Goal: Book appointment/travel/reservation

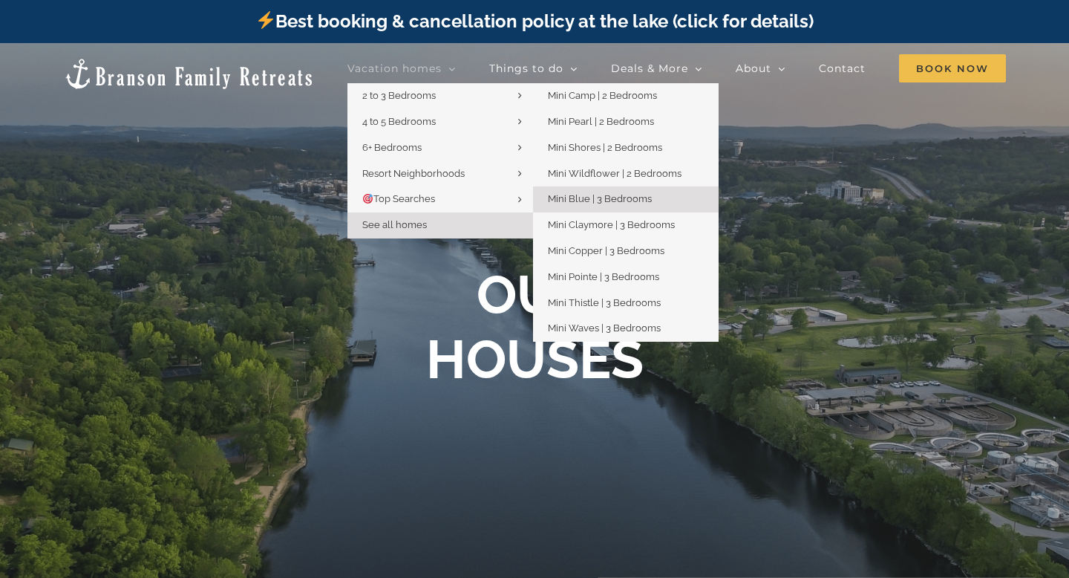
click at [607, 201] on span "Mini Blue | 3 Bedrooms" at bounding box center [600, 198] width 104 height 11
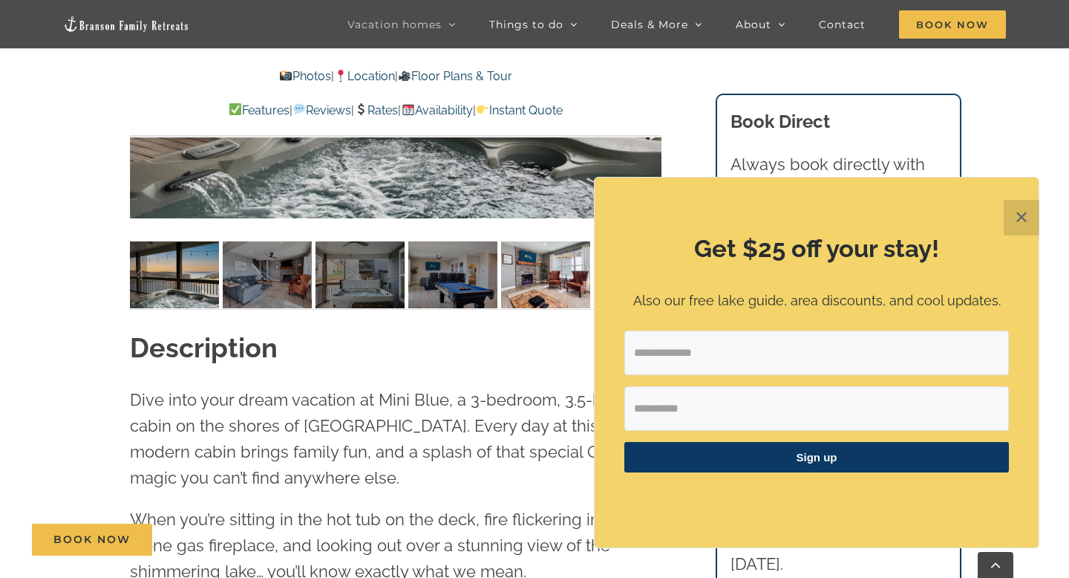
scroll to position [1292, 0]
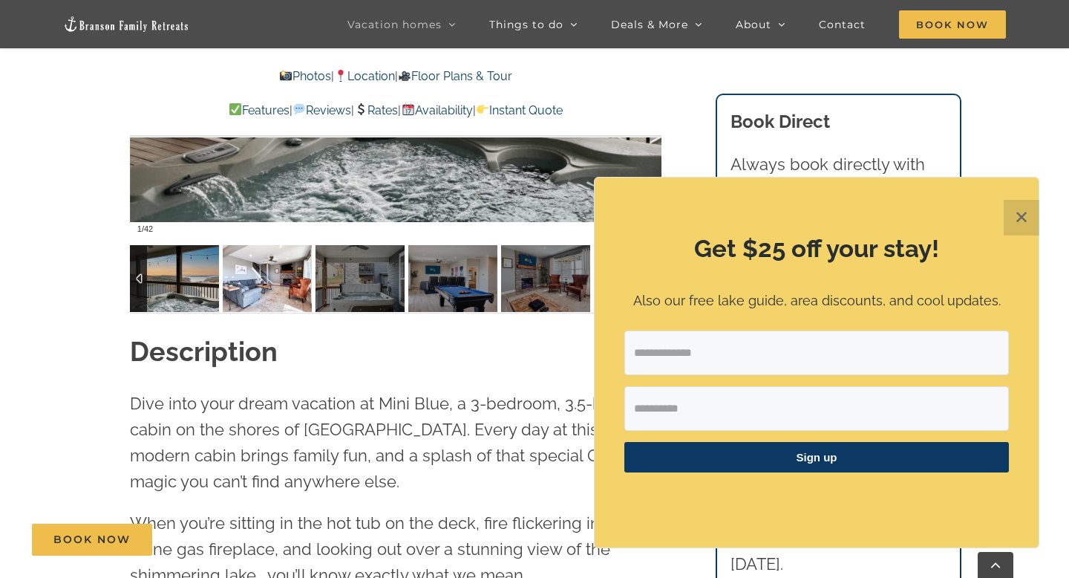
click at [264, 287] on img at bounding box center [267, 278] width 89 height 67
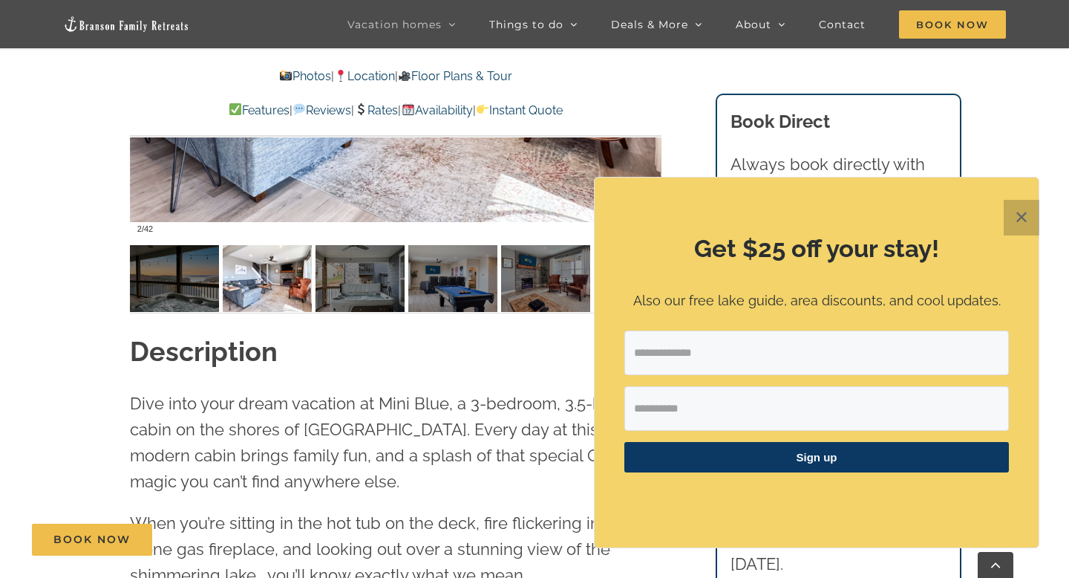
click at [1020, 223] on button "✕" at bounding box center [1022, 218] width 36 height 36
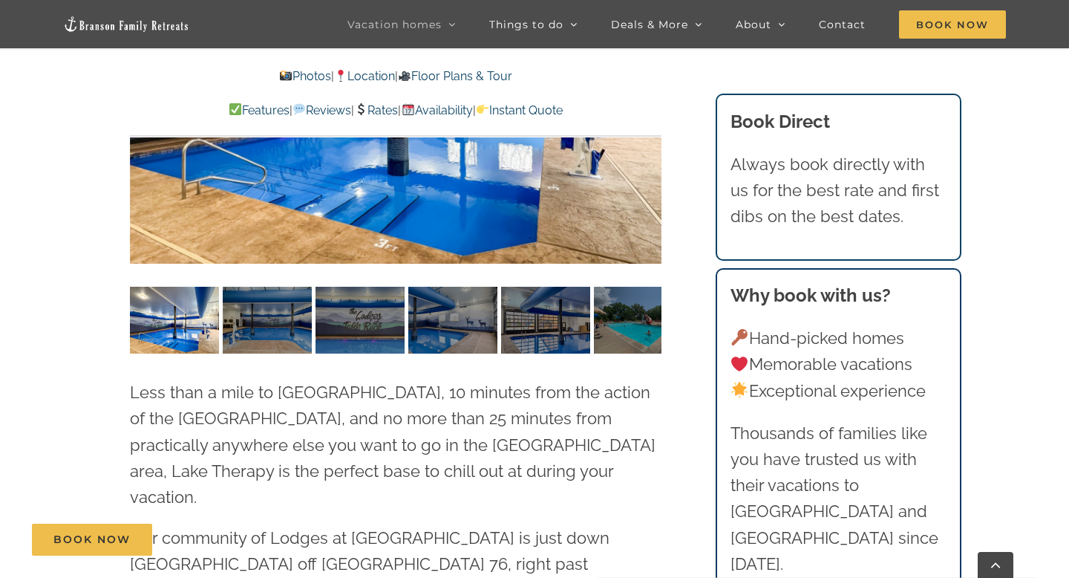
scroll to position [4023, 0]
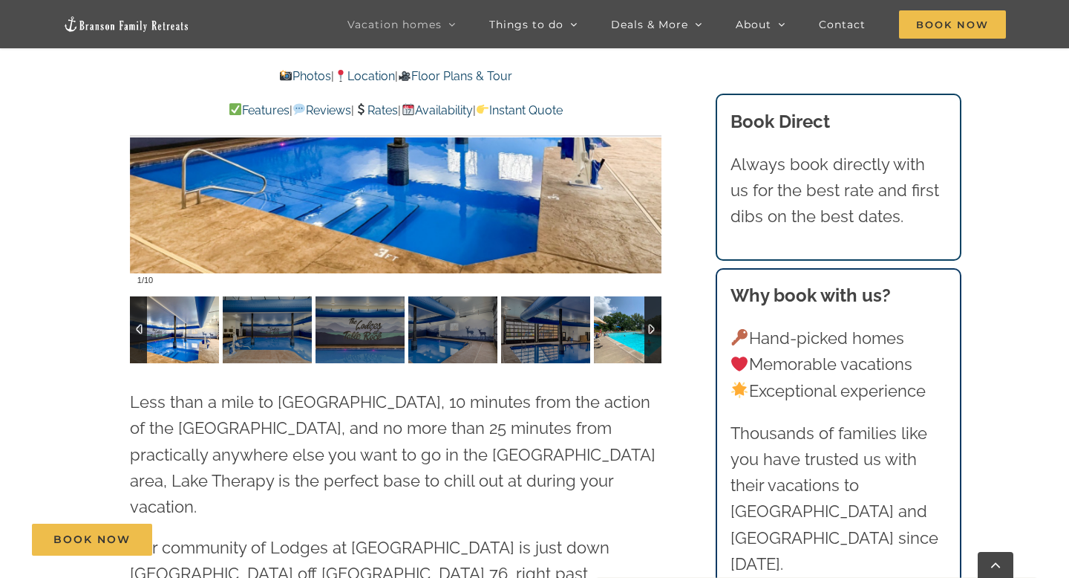
click at [641, 296] on img at bounding box center [638, 329] width 89 height 67
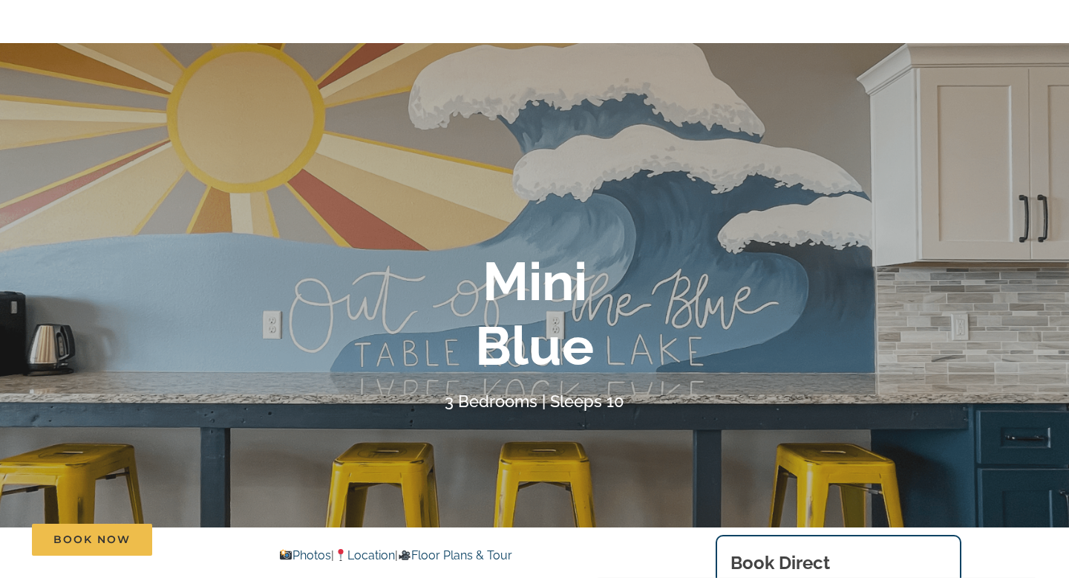
scroll to position [0, 0]
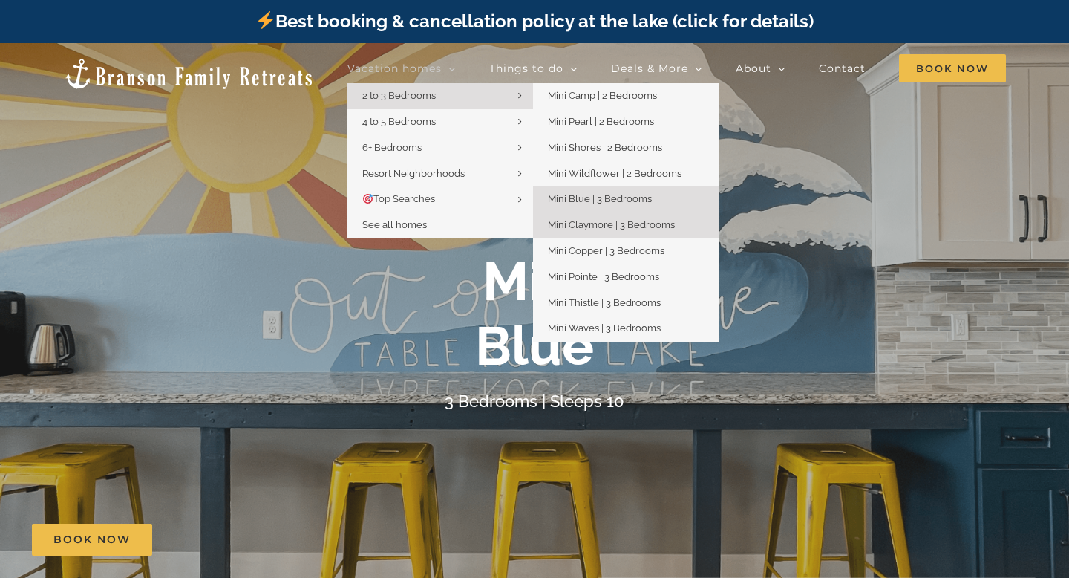
click at [623, 217] on link "Mini Claymore | 3 Bedrooms" at bounding box center [626, 225] width 186 height 26
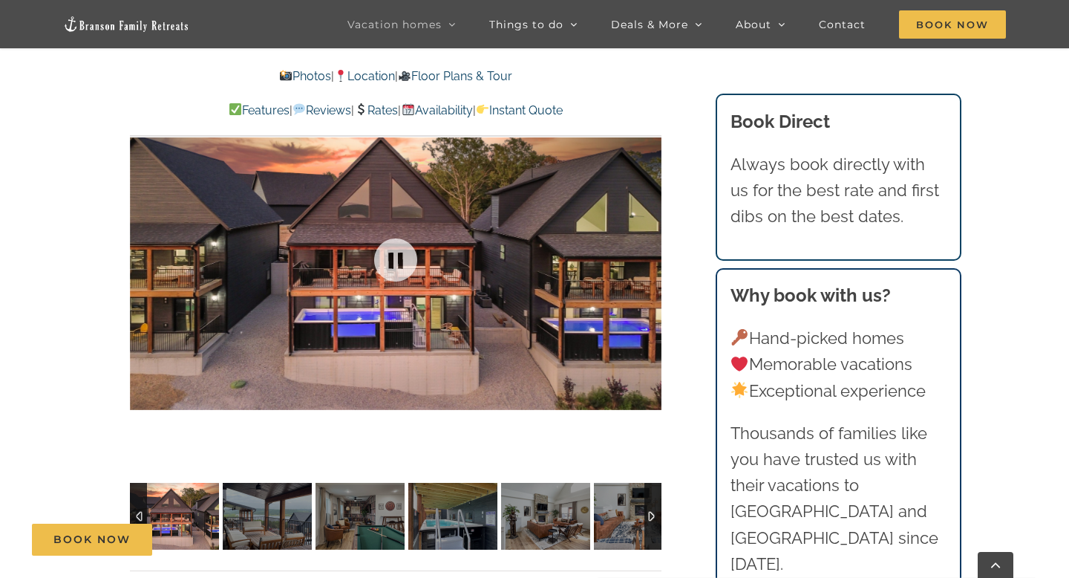
scroll to position [1044, 0]
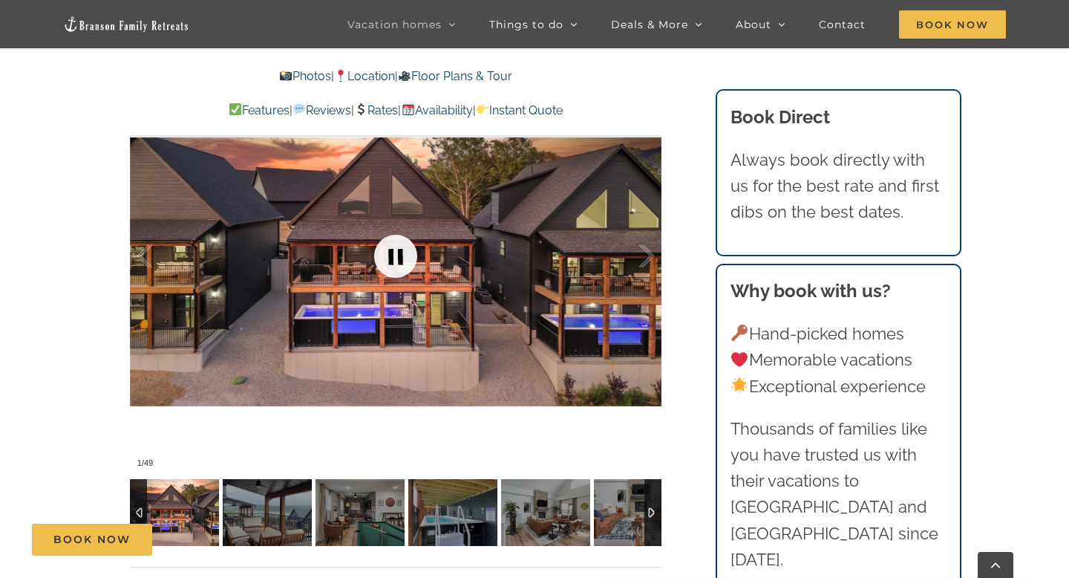
click at [396, 254] on link at bounding box center [395, 255] width 59 height 59
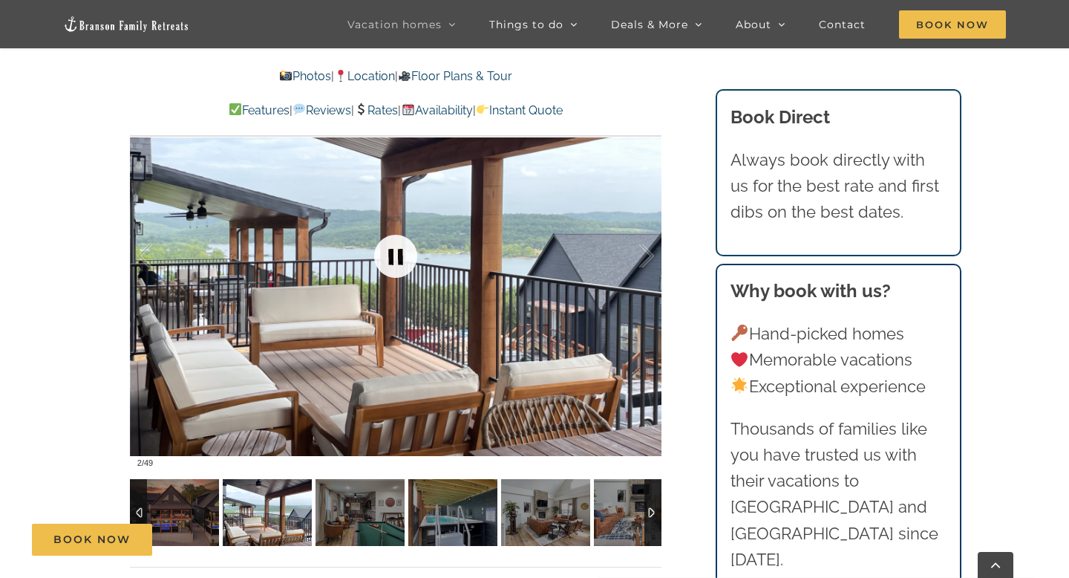
click at [387, 244] on link at bounding box center [395, 255] width 59 height 59
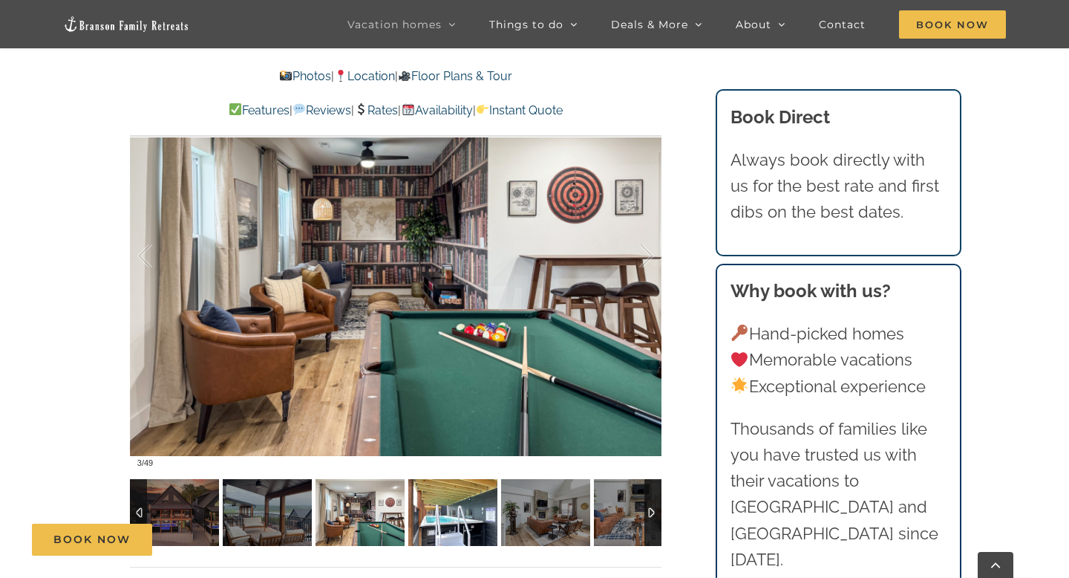
click at [454, 495] on img at bounding box center [452, 512] width 89 height 67
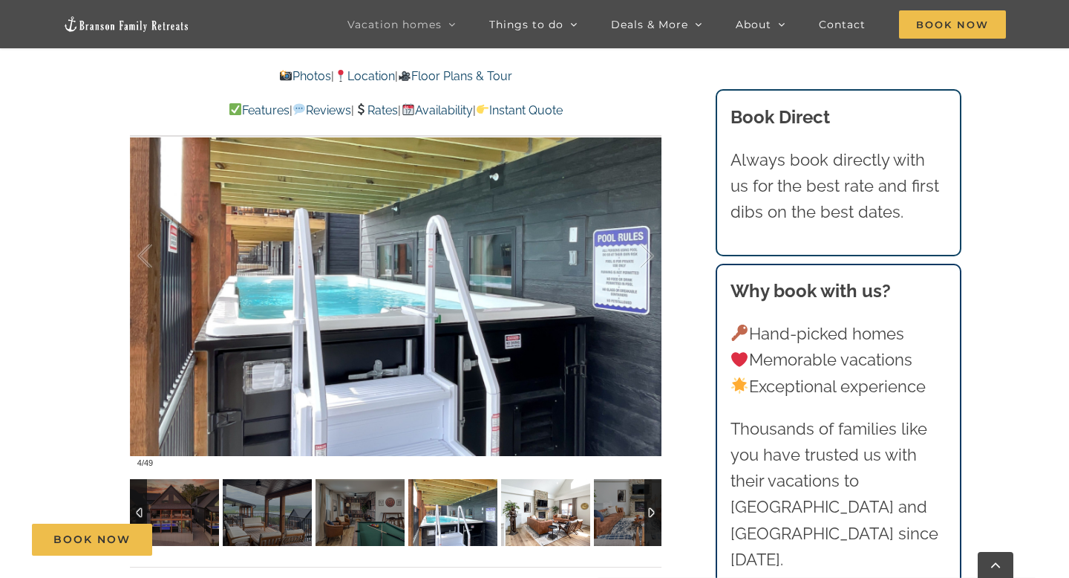
click at [523, 514] on img at bounding box center [545, 512] width 89 height 67
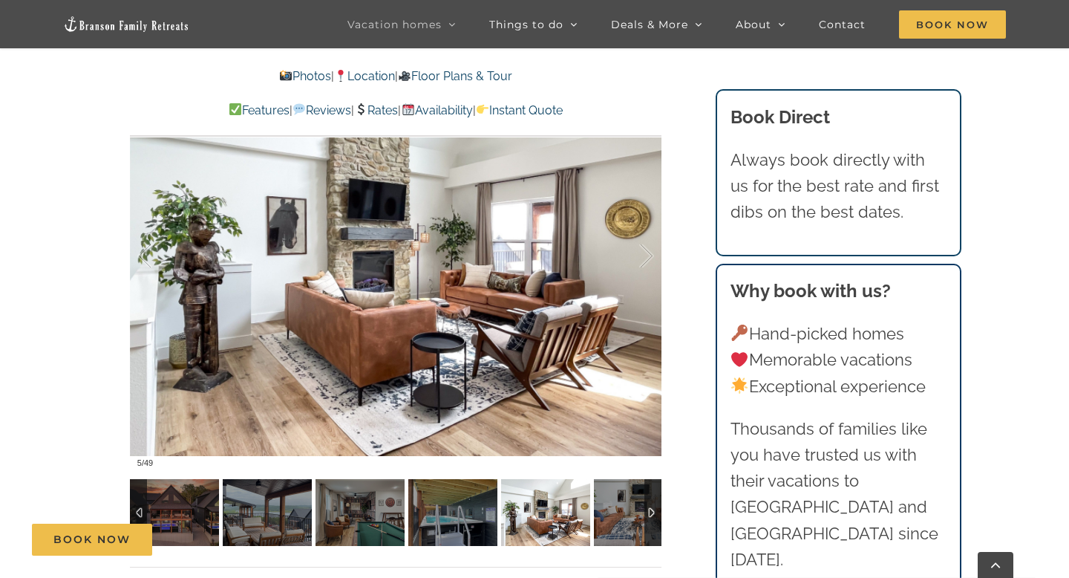
click at [555, 521] on img at bounding box center [545, 512] width 89 height 67
click at [602, 525] on div "Book Now" at bounding box center [546, 539] width 1028 height 32
click at [630, 523] on img at bounding box center [638, 512] width 89 height 67
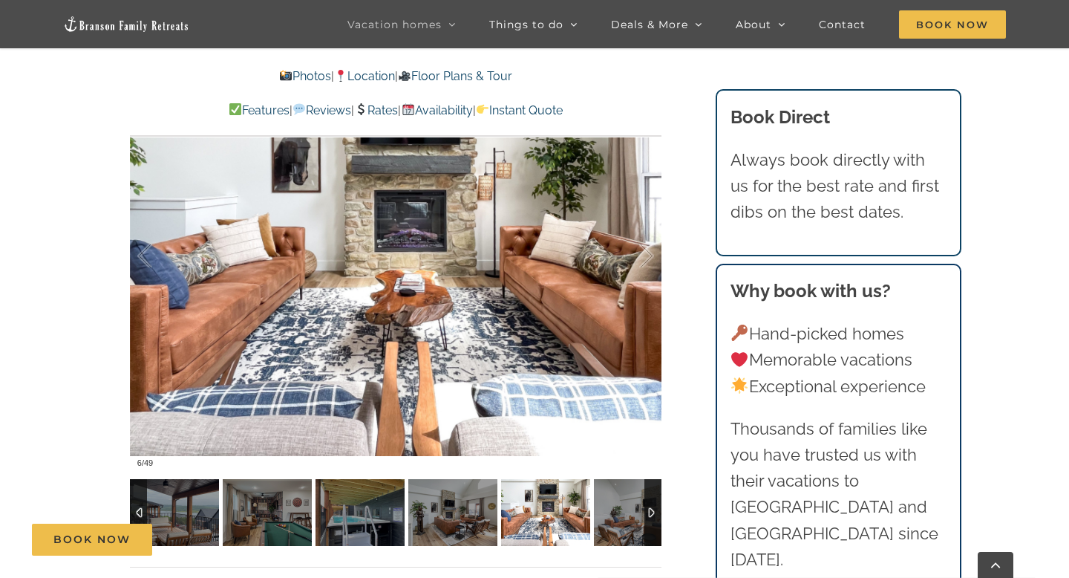
click at [653, 517] on div at bounding box center [652, 512] width 17 height 67
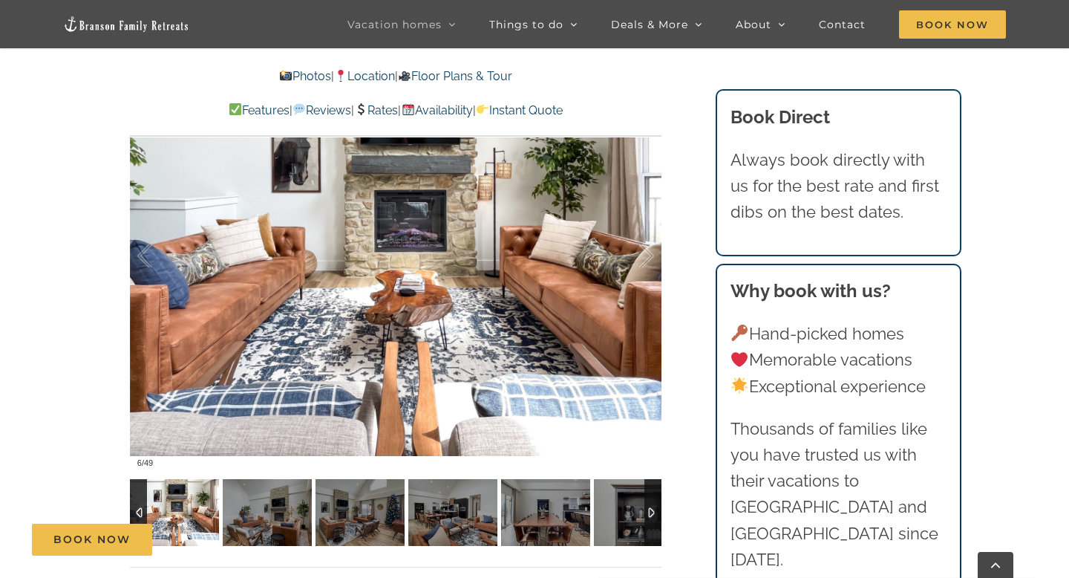
click at [653, 517] on div at bounding box center [652, 512] width 17 height 67
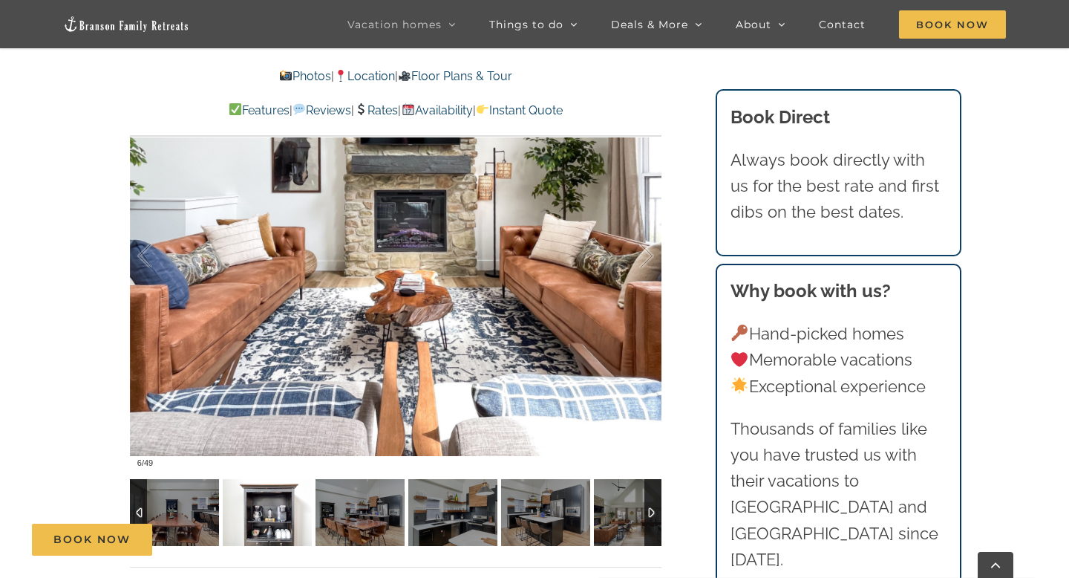
click at [274, 503] on img at bounding box center [267, 512] width 89 height 67
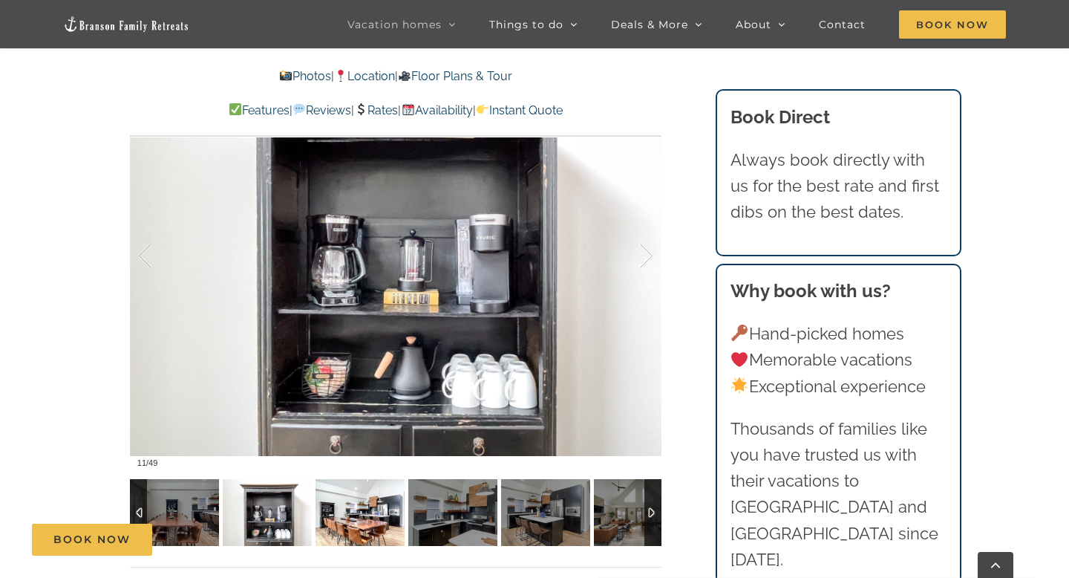
click at [341, 521] on img at bounding box center [359, 512] width 89 height 67
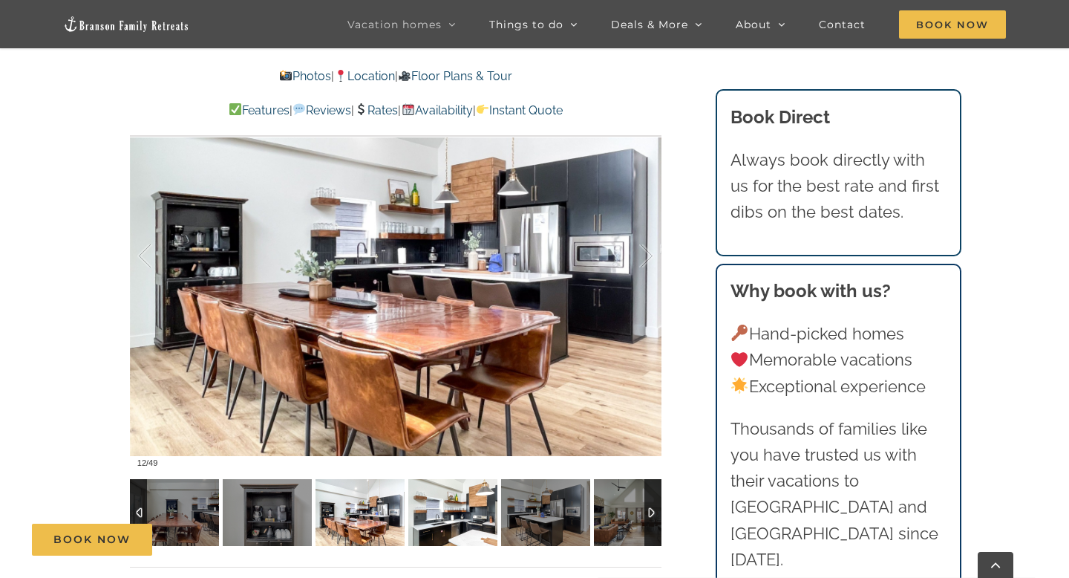
click at [409, 515] on img at bounding box center [452, 512] width 89 height 67
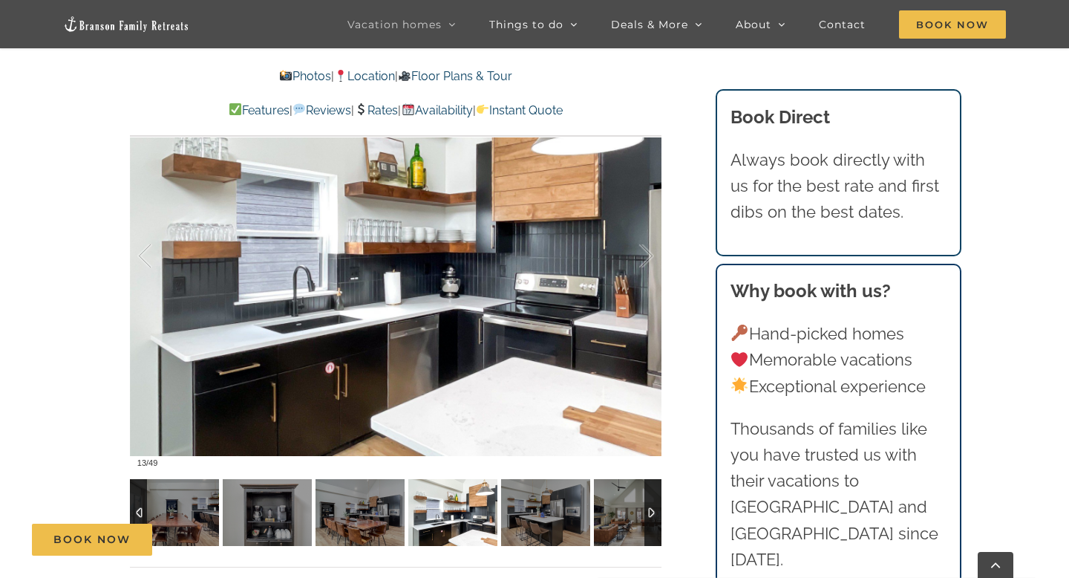
click at [426, 515] on img at bounding box center [452, 512] width 89 height 67
click at [530, 520] on img at bounding box center [545, 512] width 89 height 67
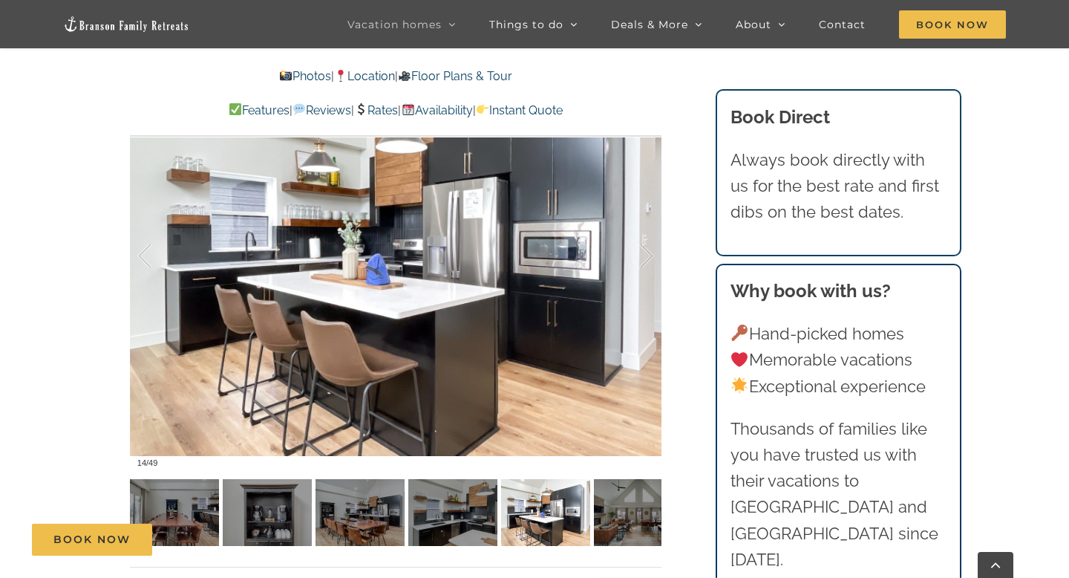
click at [621, 526] on div "Book Now" at bounding box center [546, 539] width 1028 height 32
click at [639, 519] on img at bounding box center [638, 512] width 89 height 67
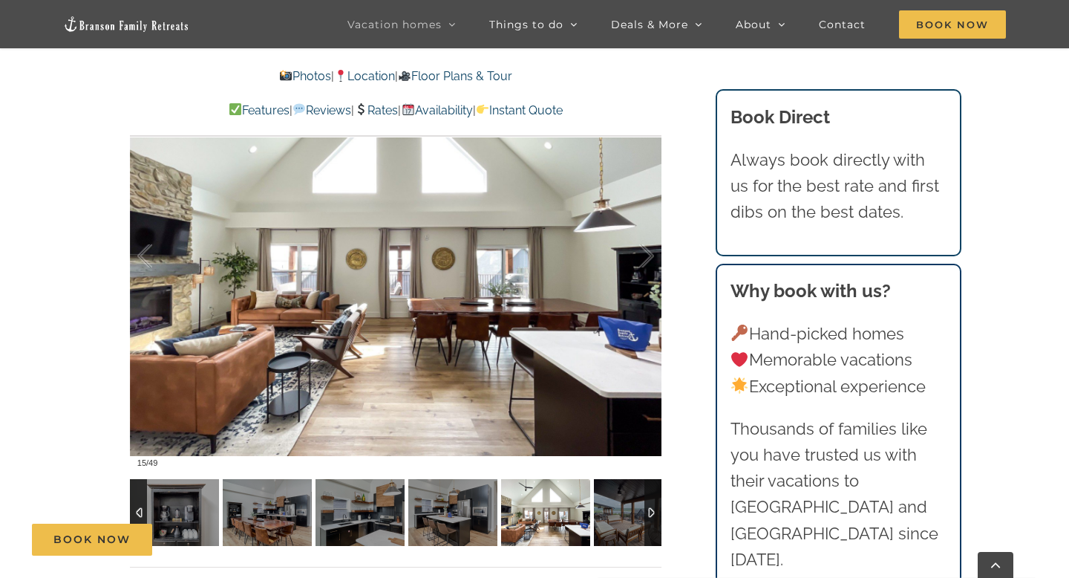
click at [651, 515] on div at bounding box center [652, 512] width 17 height 67
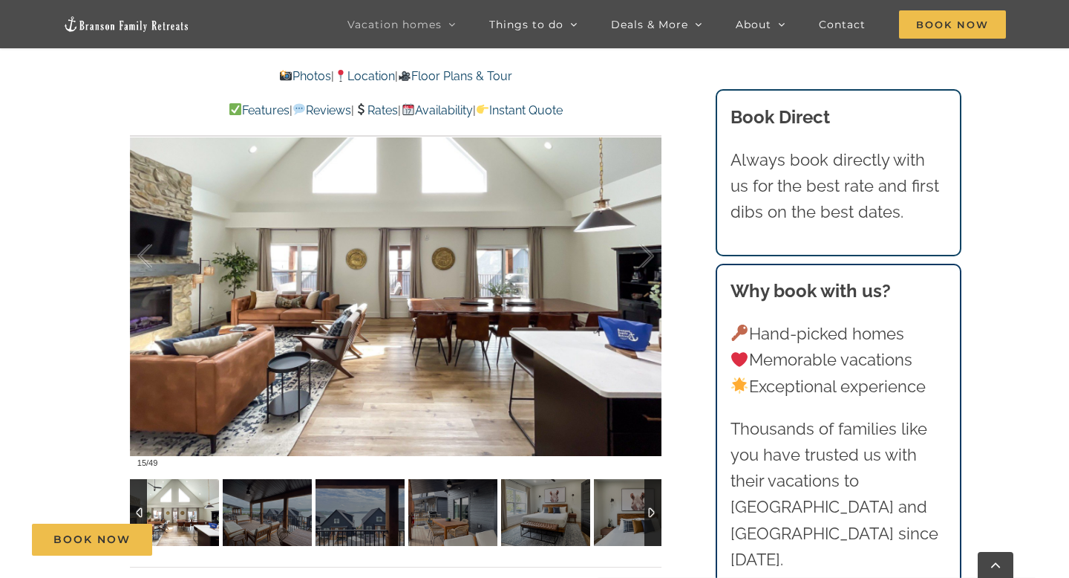
click at [171, 514] on img at bounding box center [174, 512] width 89 height 67
click at [256, 502] on img at bounding box center [267, 512] width 89 height 67
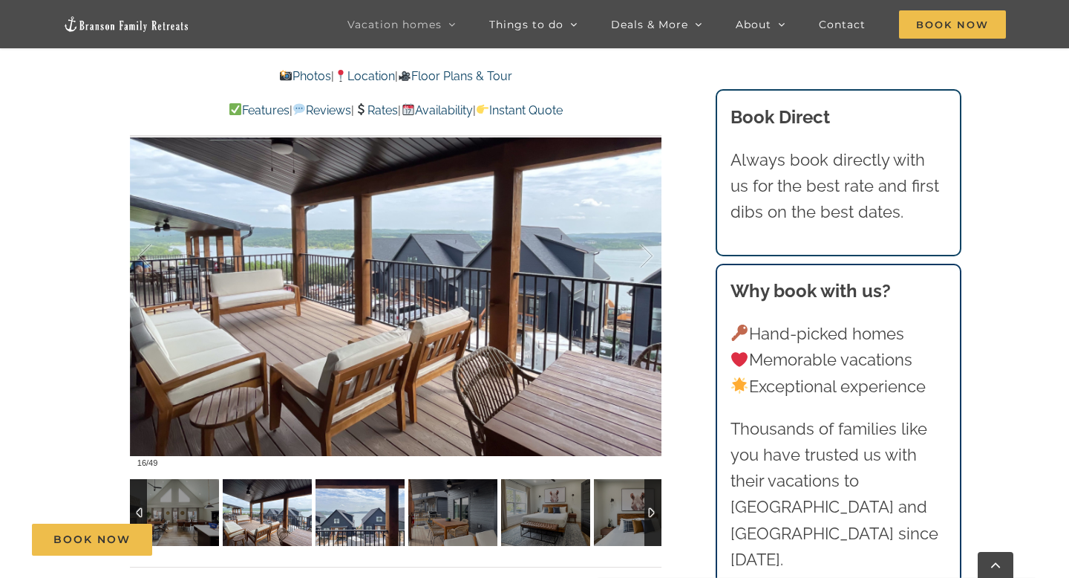
click at [369, 517] on img at bounding box center [359, 512] width 89 height 67
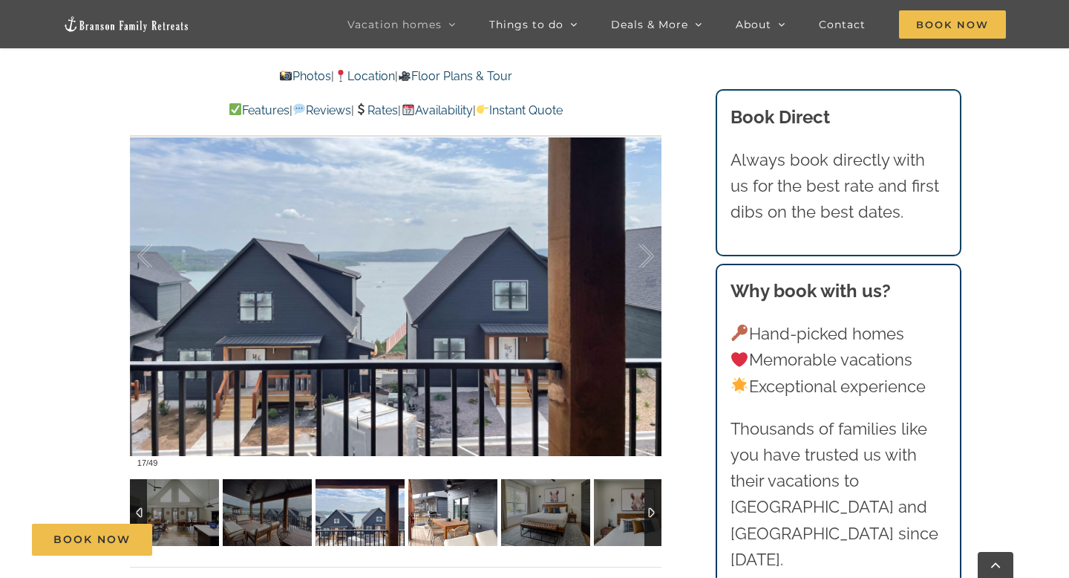
click at [425, 522] on img at bounding box center [452, 512] width 89 height 67
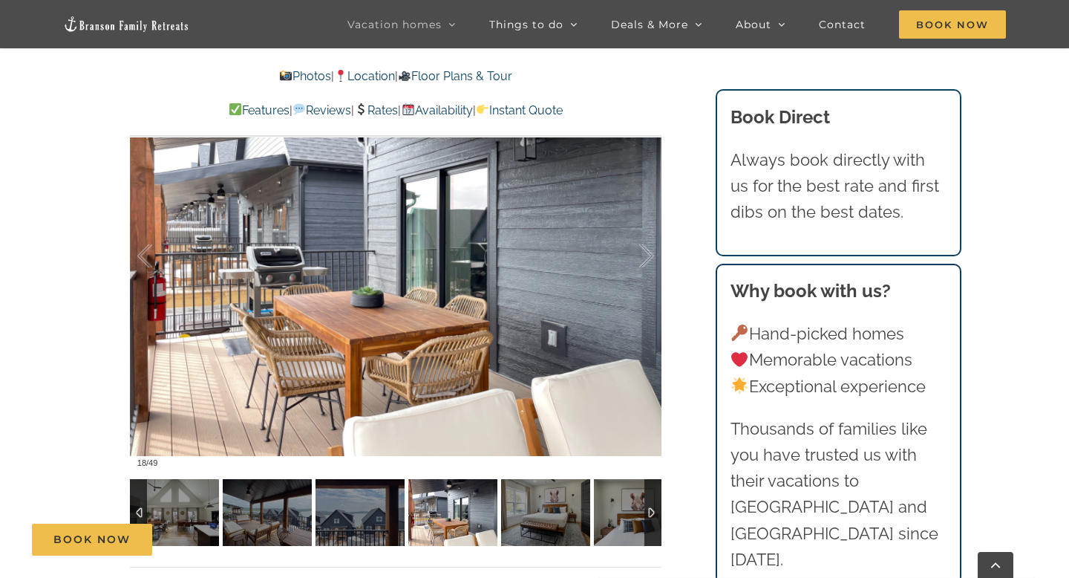
click at [466, 518] on img at bounding box center [452, 512] width 89 height 67
click at [538, 509] on img at bounding box center [545, 512] width 89 height 67
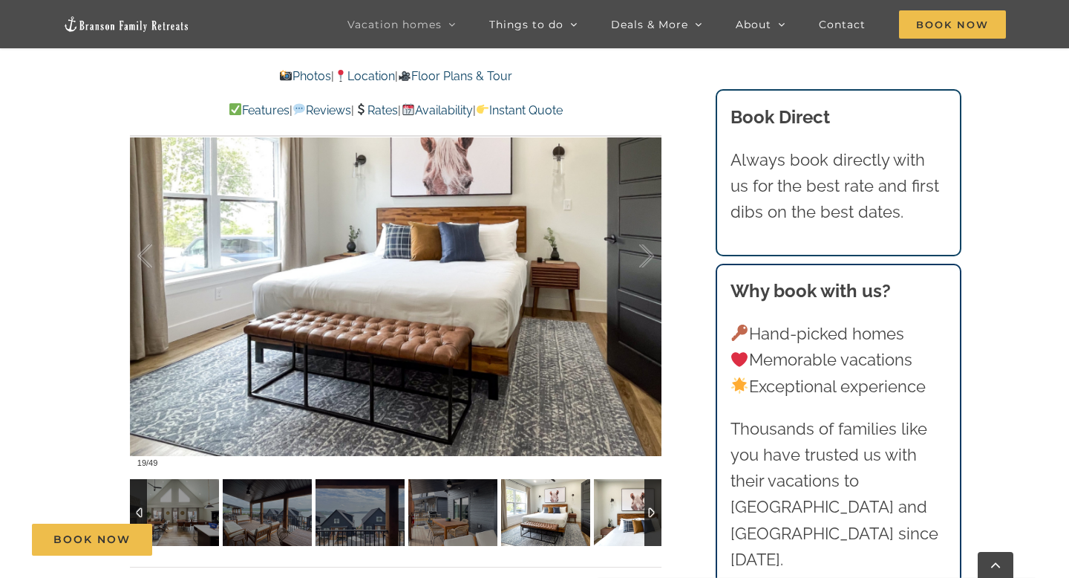
click at [609, 514] on img at bounding box center [638, 512] width 89 height 67
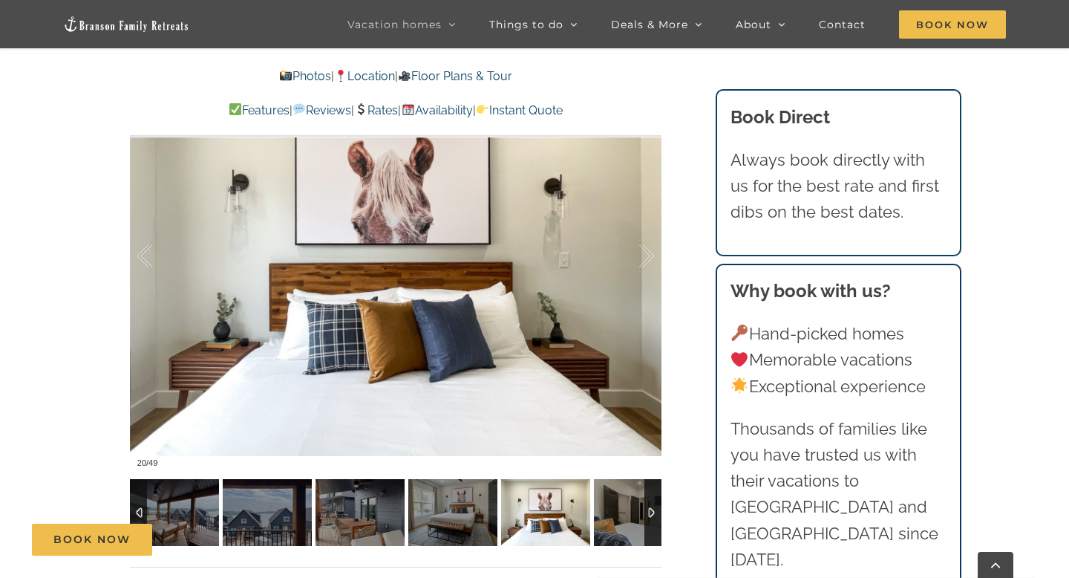
click at [653, 514] on div at bounding box center [652, 512] width 17 height 67
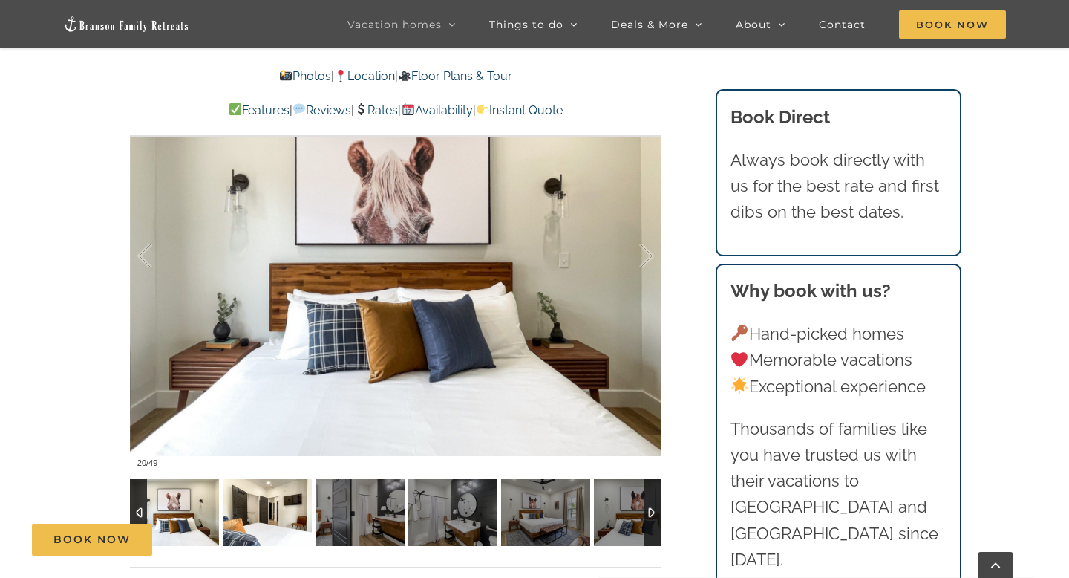
click at [278, 517] on img at bounding box center [267, 512] width 89 height 67
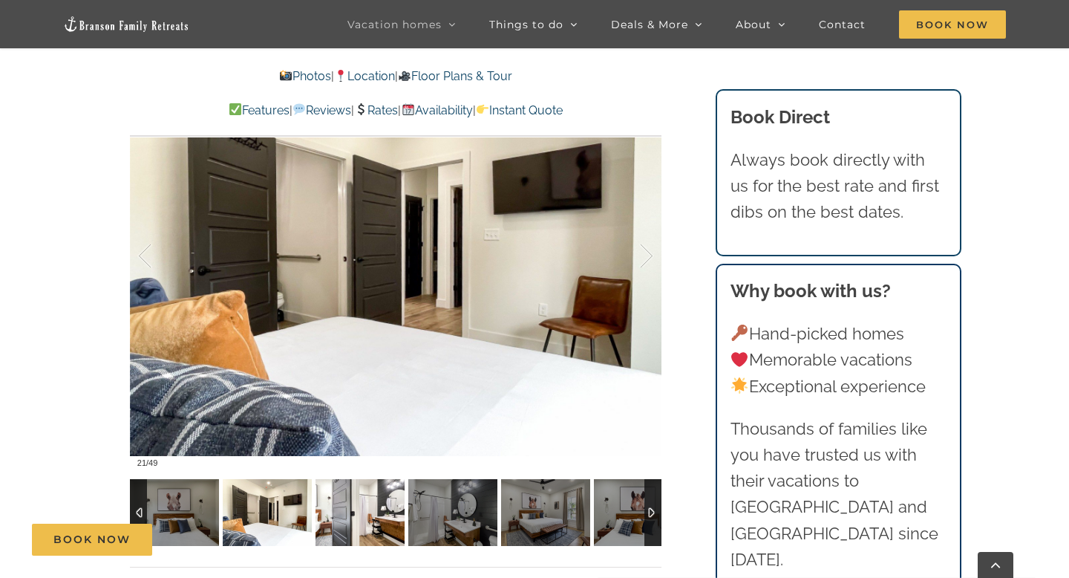
click at [316, 520] on img at bounding box center [359, 512] width 89 height 67
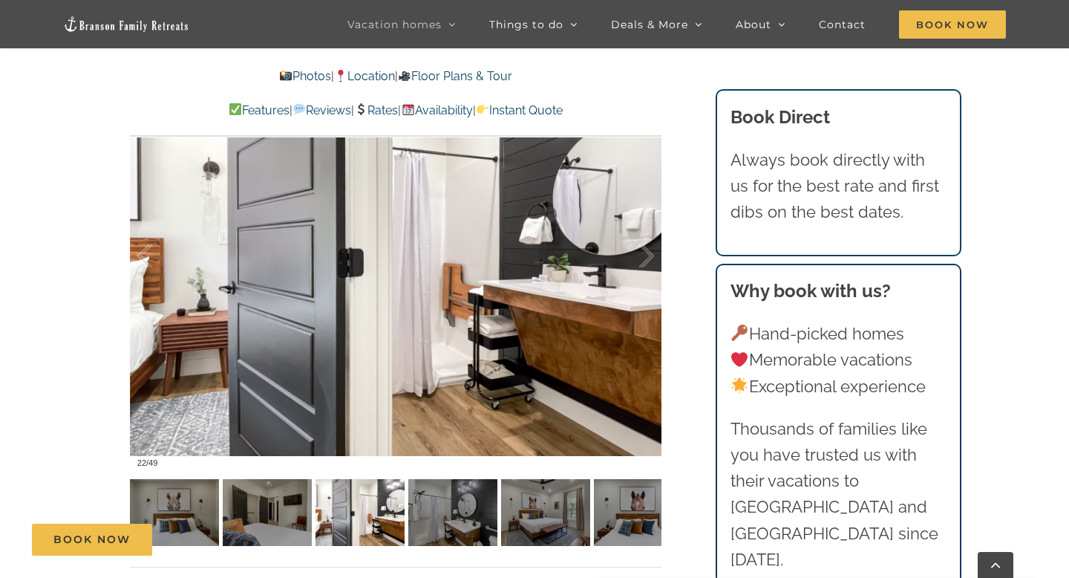
click at [370, 526] on div "Book Now" at bounding box center [546, 539] width 1028 height 32
click at [446, 529] on div "Book Now" at bounding box center [546, 539] width 1028 height 32
click at [542, 526] on div "Book Now" at bounding box center [546, 539] width 1028 height 32
click at [636, 529] on div "Book Now" at bounding box center [546, 539] width 1028 height 32
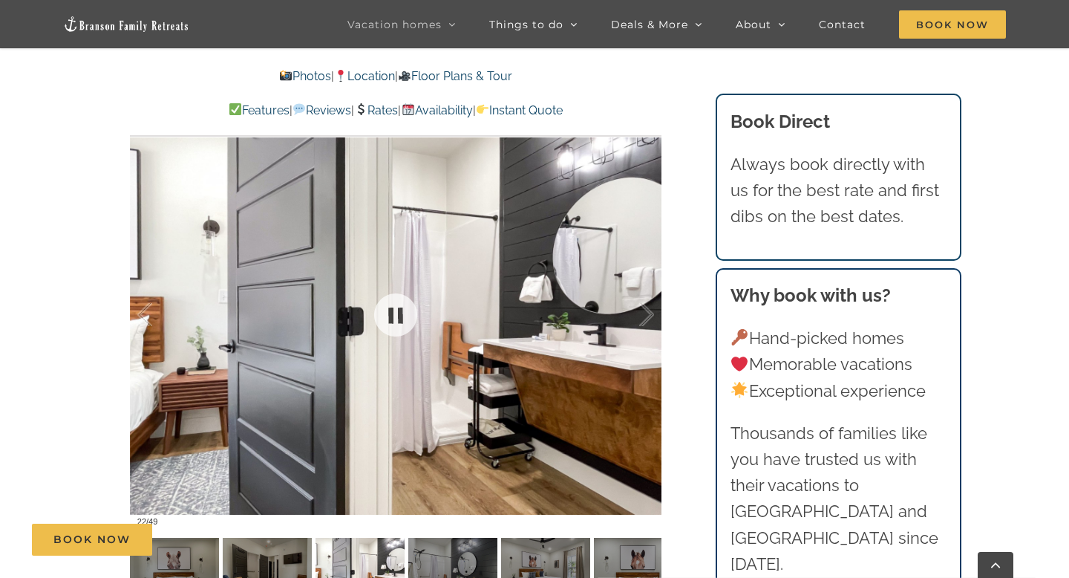
scroll to position [985, 0]
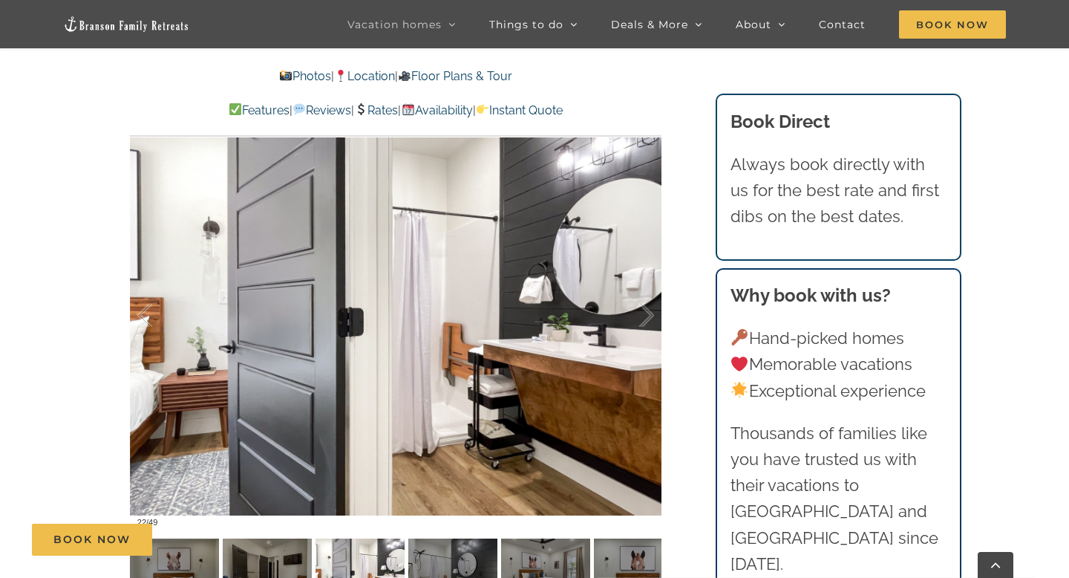
click at [449, 108] on link "Availability" at bounding box center [436, 110] width 71 height 14
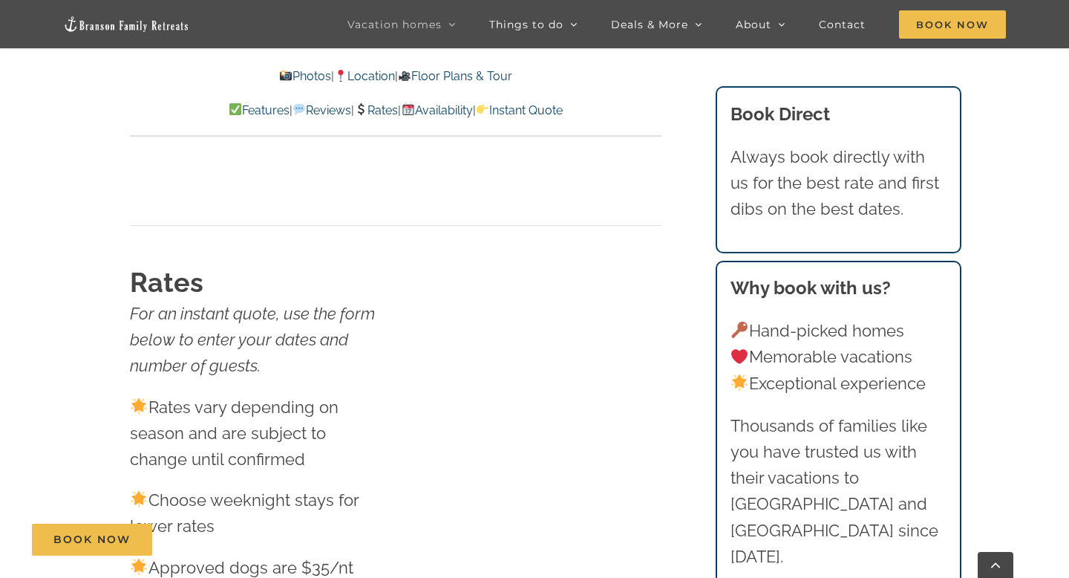
scroll to position [9236, 0]
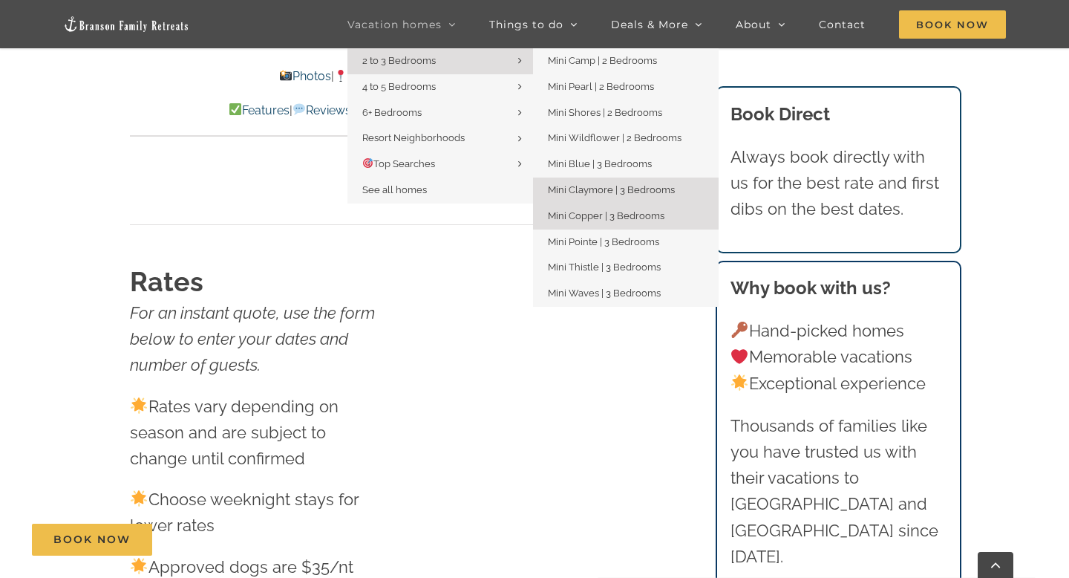
click at [572, 214] on span "Mini Copper | 3 Bedrooms" at bounding box center [606, 215] width 117 height 11
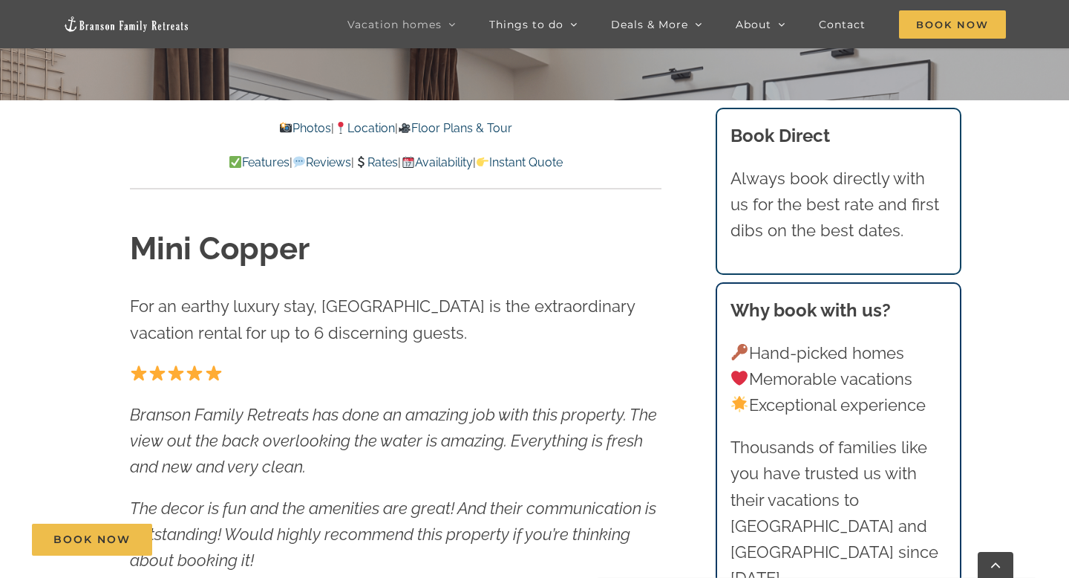
scroll to position [521, 0]
click at [445, 159] on link "Availability" at bounding box center [436, 161] width 71 height 14
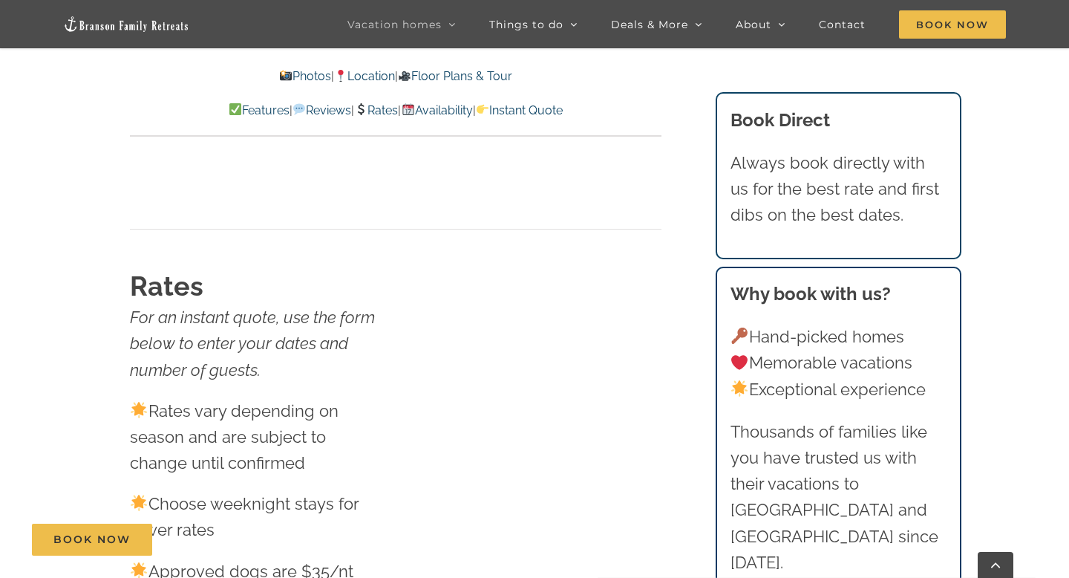
scroll to position [7665, 0]
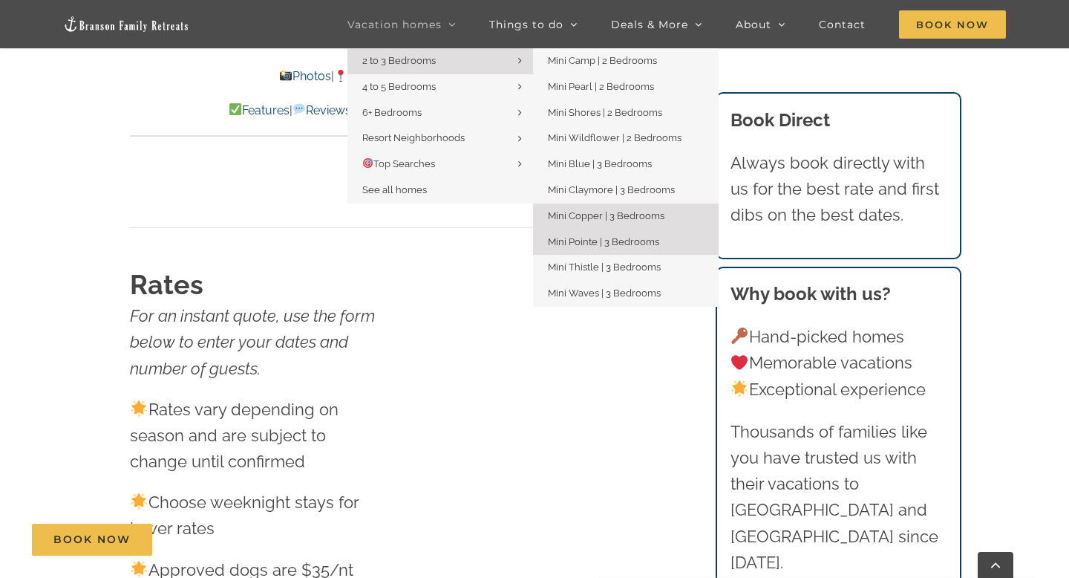
click at [603, 240] on span "Mini Pointe | 3 Bedrooms" at bounding box center [603, 241] width 111 height 11
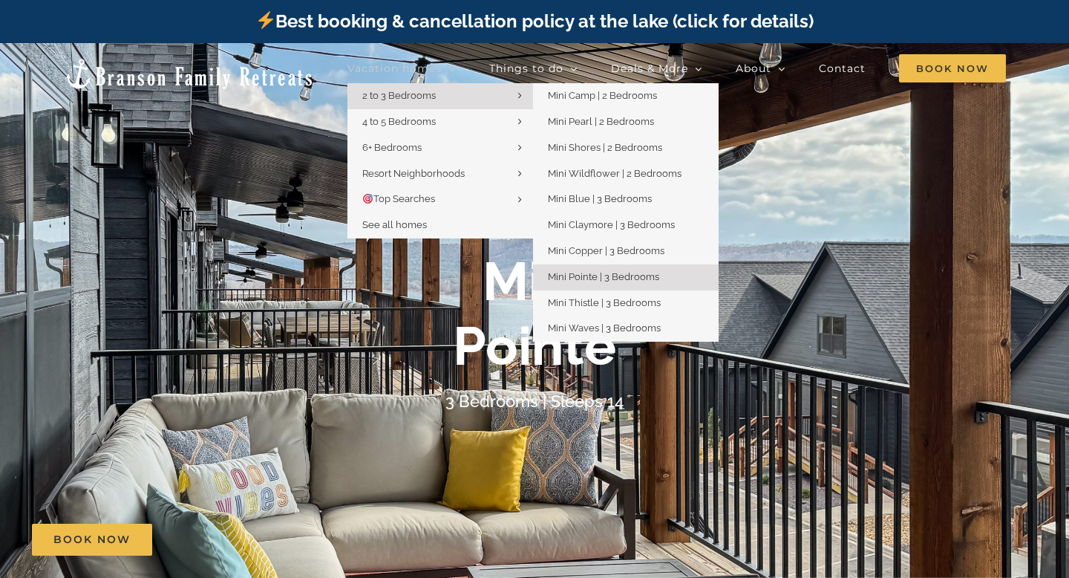
click at [575, 281] on span "Mini Pointe | 3 Bedrooms" at bounding box center [603, 276] width 111 height 11
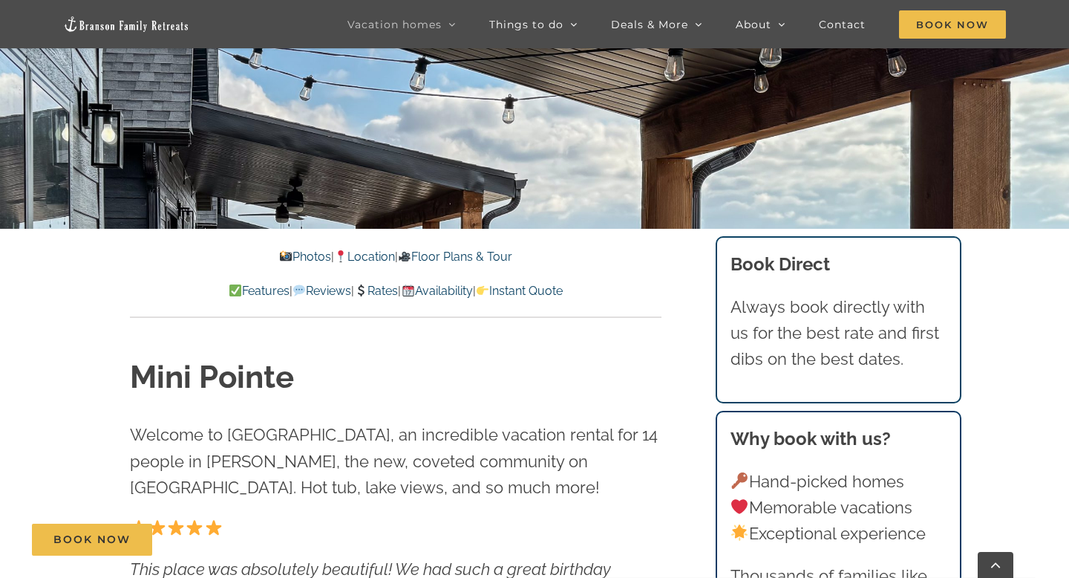
scroll to position [397, 0]
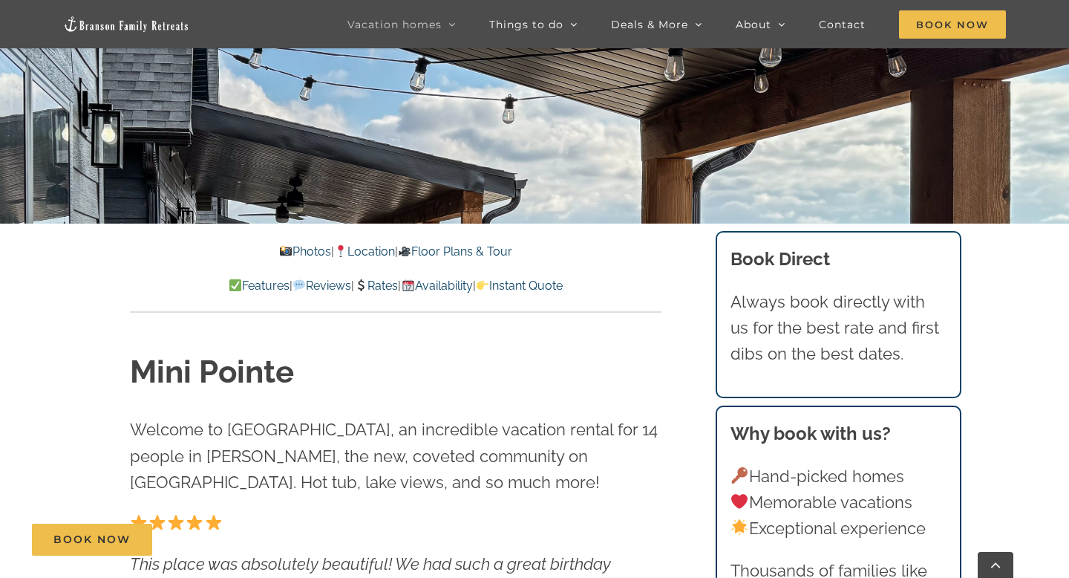
click at [448, 287] on link "Availability" at bounding box center [436, 285] width 71 height 14
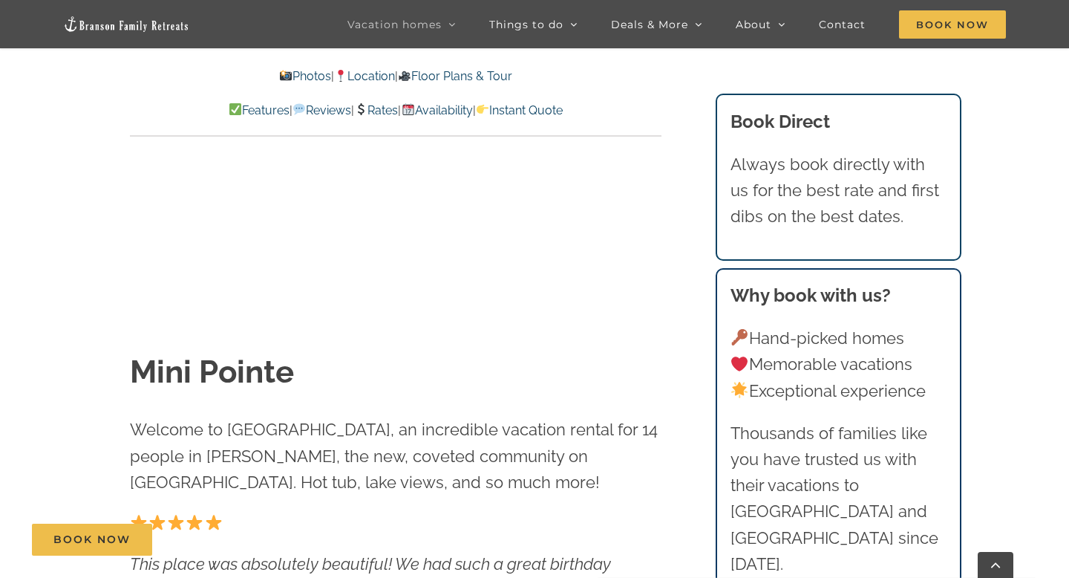
scroll to position [7885, 0]
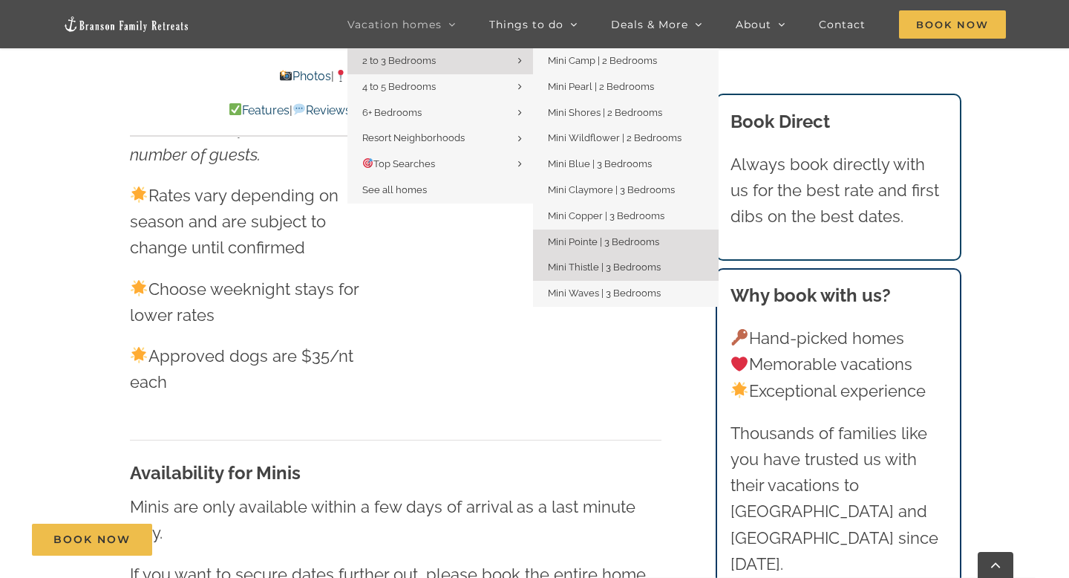
click at [584, 269] on span "Mini Thistle | 3 Bedrooms" at bounding box center [604, 266] width 113 height 11
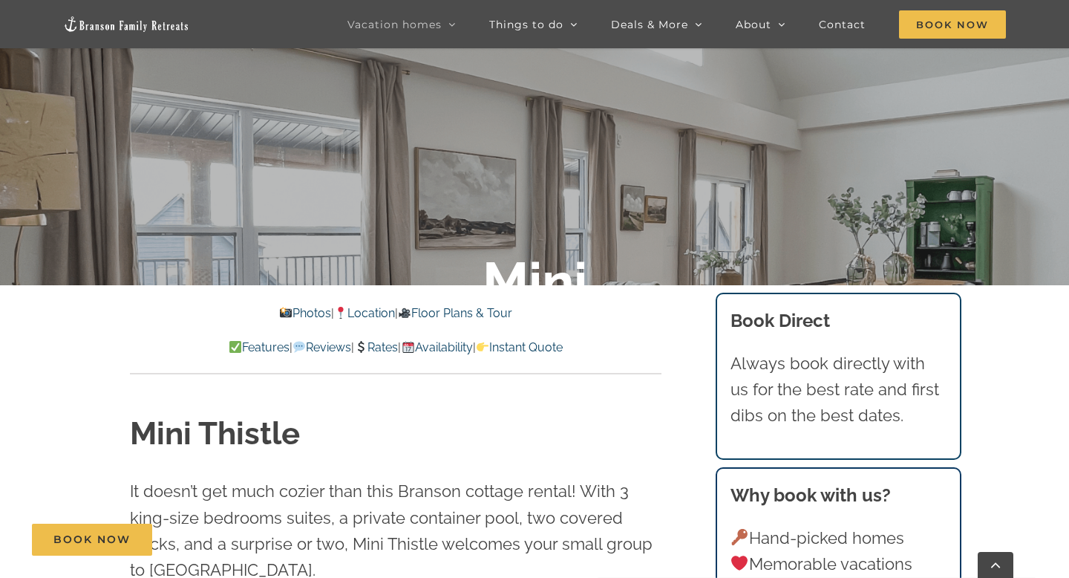
scroll to position [337, 0]
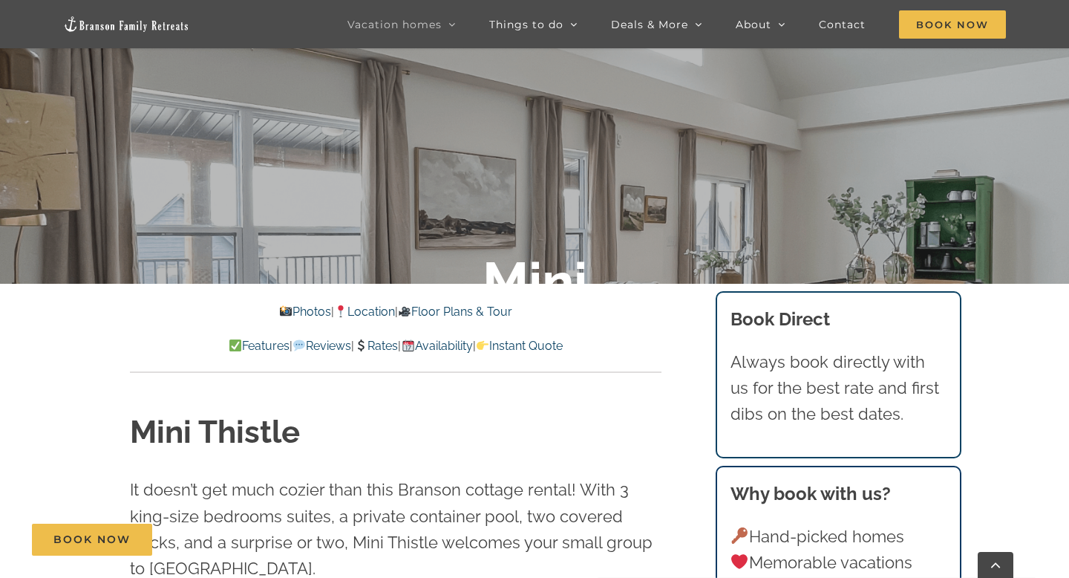
click at [468, 350] on link "Availability" at bounding box center [436, 346] width 71 height 14
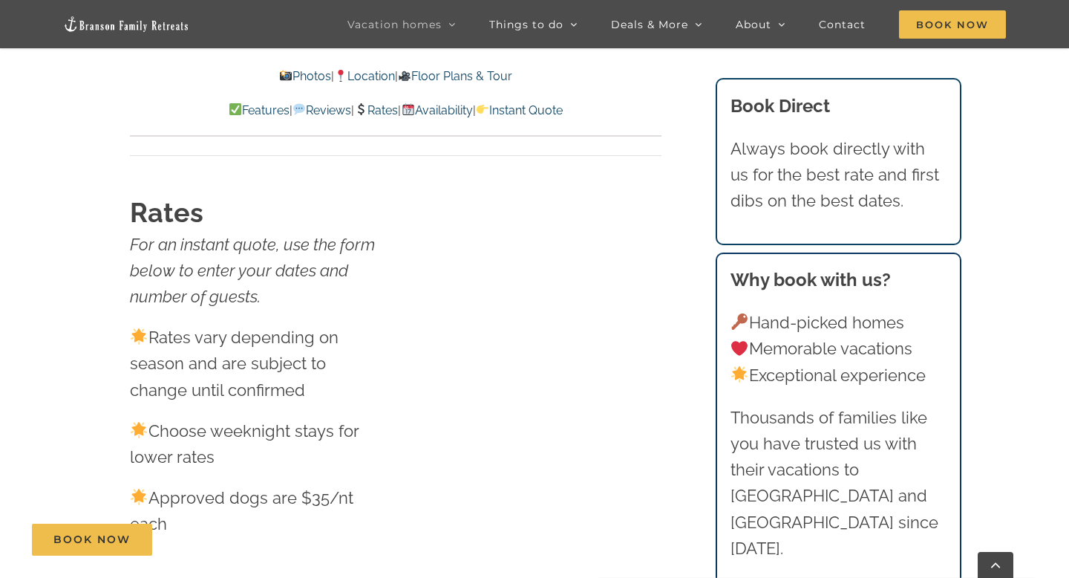
scroll to position [8739, 0]
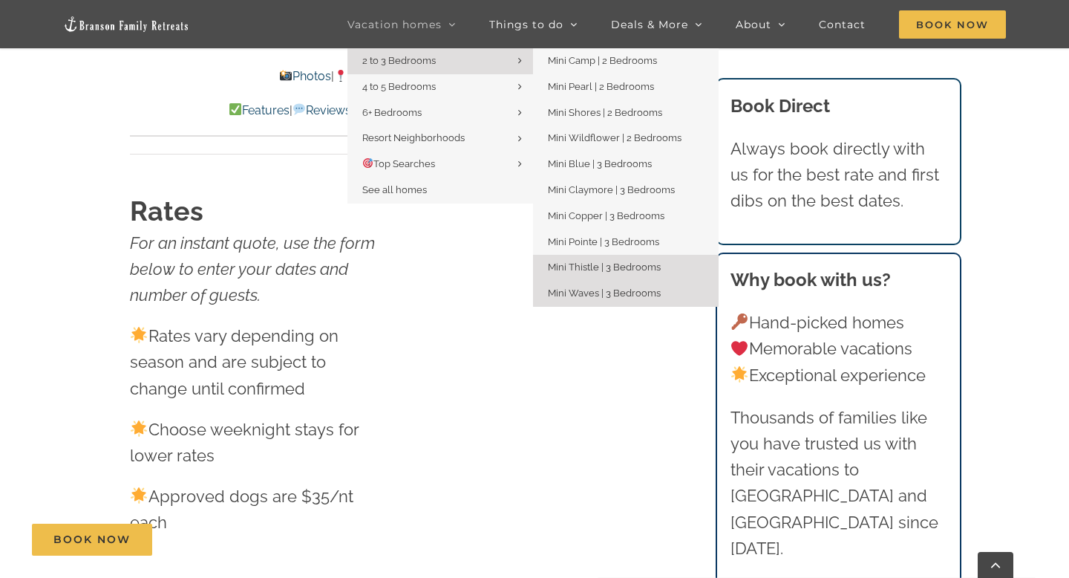
click at [600, 291] on span "Mini Waves | 3 Bedrooms" at bounding box center [604, 292] width 113 height 11
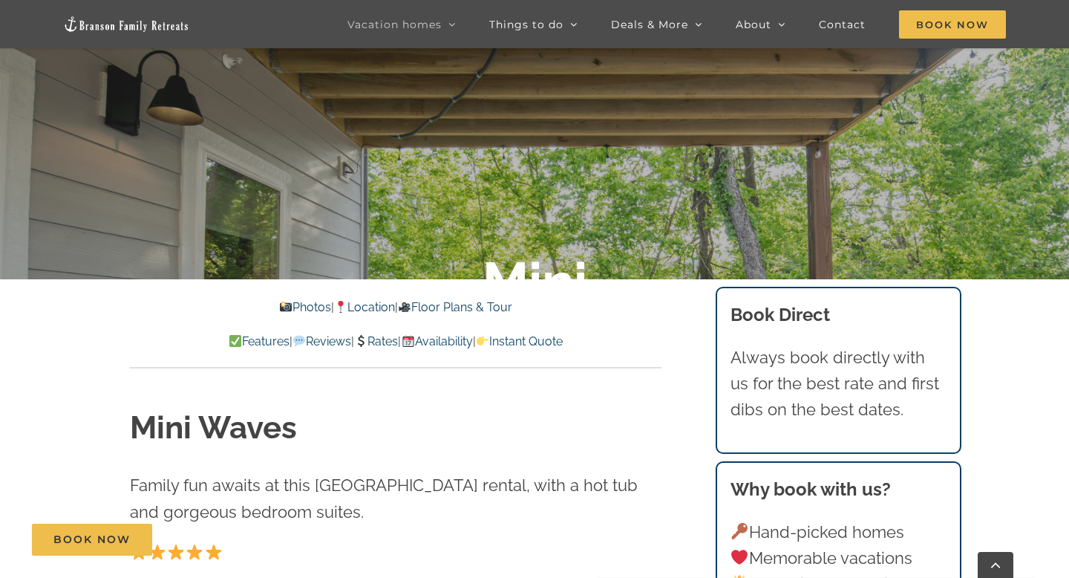
scroll to position [345, 0]
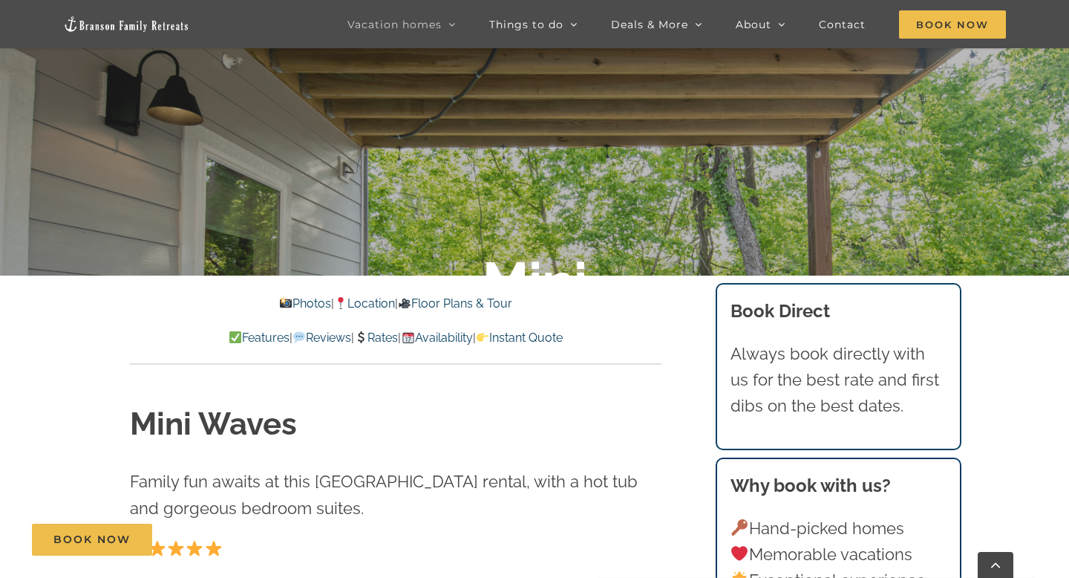
click at [472, 338] on link "Availability" at bounding box center [436, 337] width 71 height 14
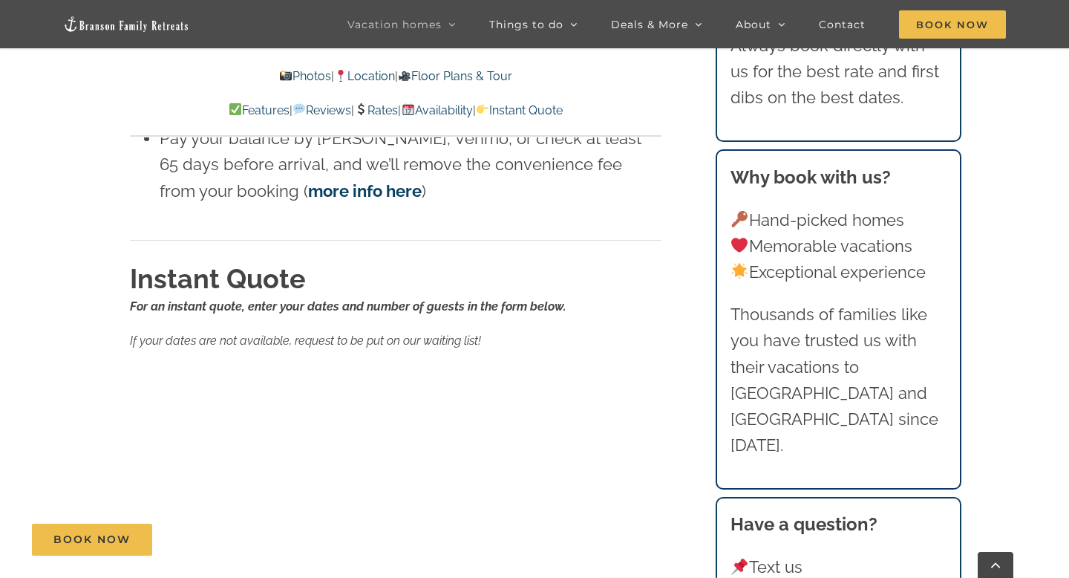
scroll to position [7123, 0]
click at [440, 529] on div "Book Now" at bounding box center [546, 539] width 1028 height 32
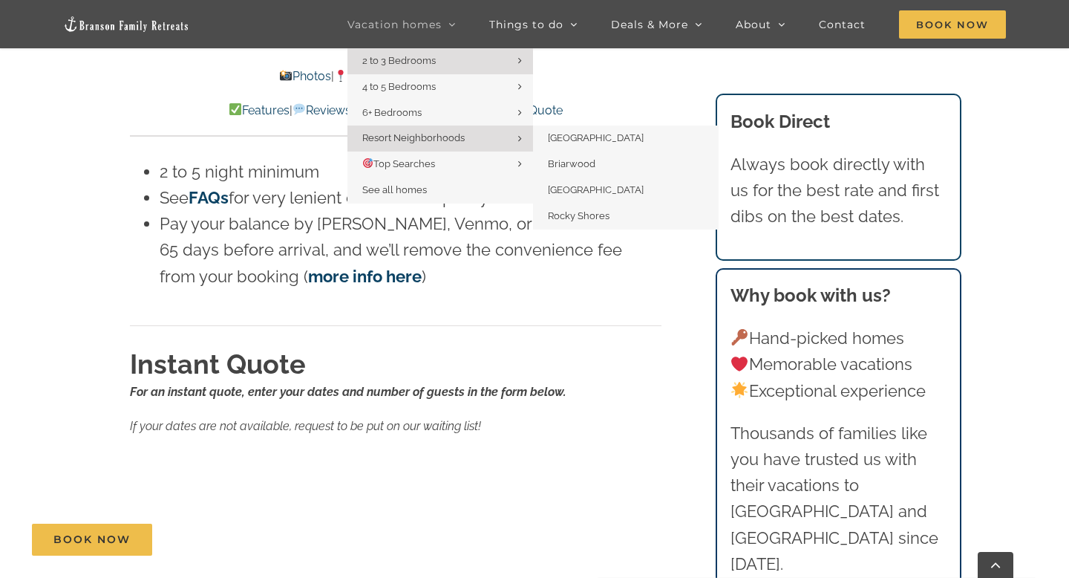
scroll to position [7034, 0]
